Goal: Task Accomplishment & Management: Manage account settings

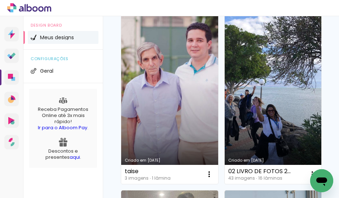
scroll to position [4133, 0]
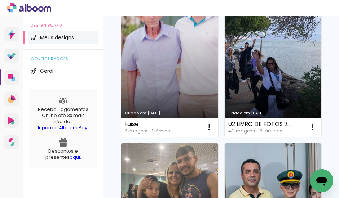
scroll to position [4199, 0]
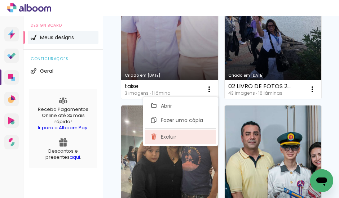
click at [171, 139] on span "Excluir" at bounding box center [168, 136] width 15 height 5
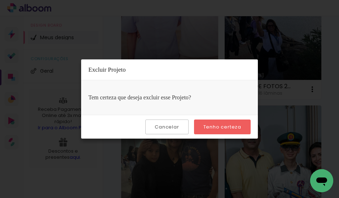
click at [0, 0] on slot "Tenho certeza" at bounding box center [0, 0] width 0 height 0
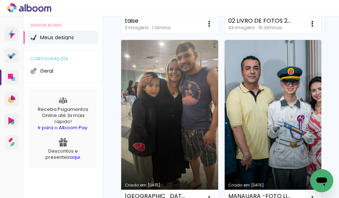
scroll to position [4297, 0]
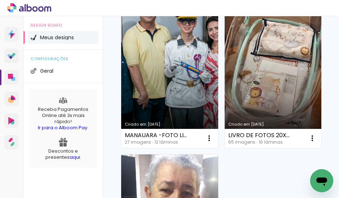
scroll to position [4395, 0]
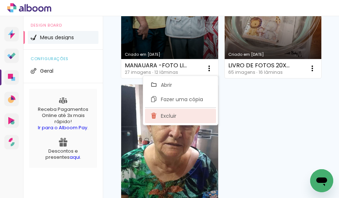
click at [180, 112] on paper-item "Excluir" at bounding box center [180, 116] width 71 height 14
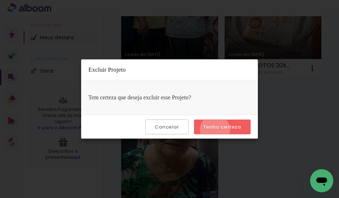
click at [0, 0] on slot "Tenho certeza" at bounding box center [0, 0] width 0 height 0
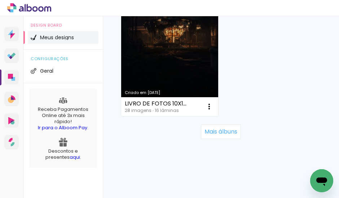
scroll to position [5181, 0]
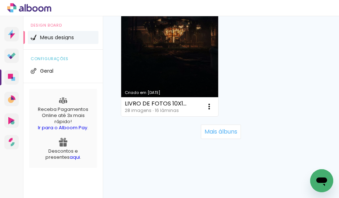
scroll to position [5246, 0]
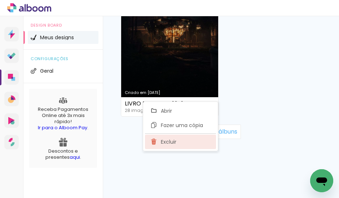
click at [174, 139] on span "Excluir" at bounding box center [168, 141] width 15 height 5
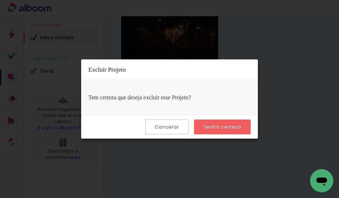
click at [0, 0] on slot "Tenho certeza" at bounding box center [0, 0] width 0 height 0
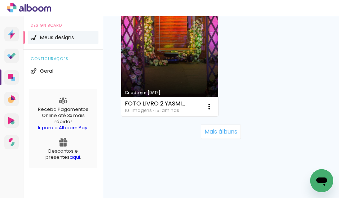
scroll to position [6425, 0]
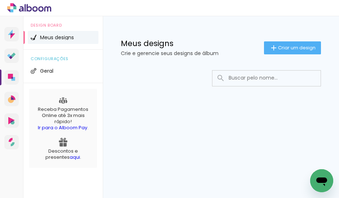
click at [254, 81] on input at bounding box center [276, 78] width 103 height 15
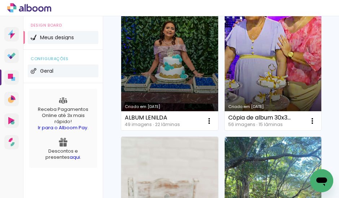
scroll to position [164, 0]
